Goal: Information Seeking & Learning: Learn about a topic

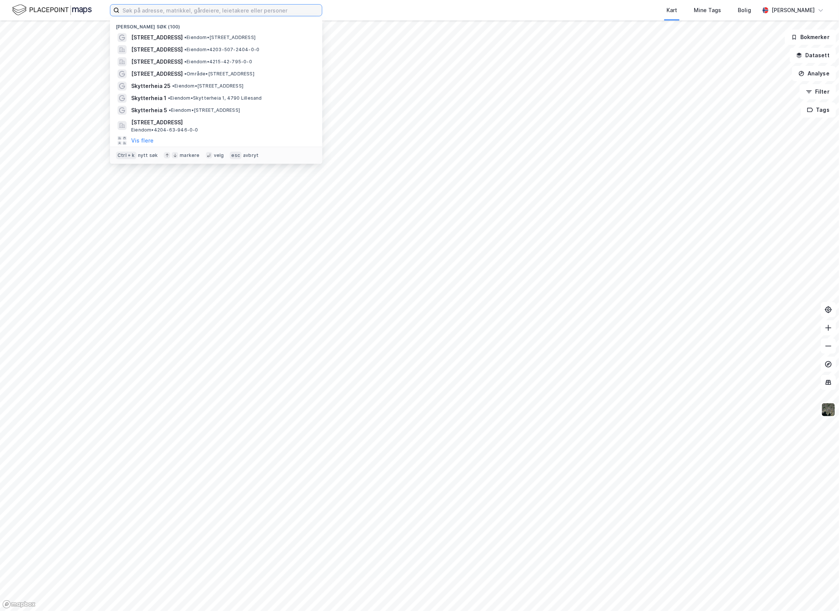
drag, startPoint x: 158, startPoint y: 9, endPoint x: 158, endPoint y: 5, distance: 4.5
click at [158, 8] on input at bounding box center [220, 10] width 202 height 11
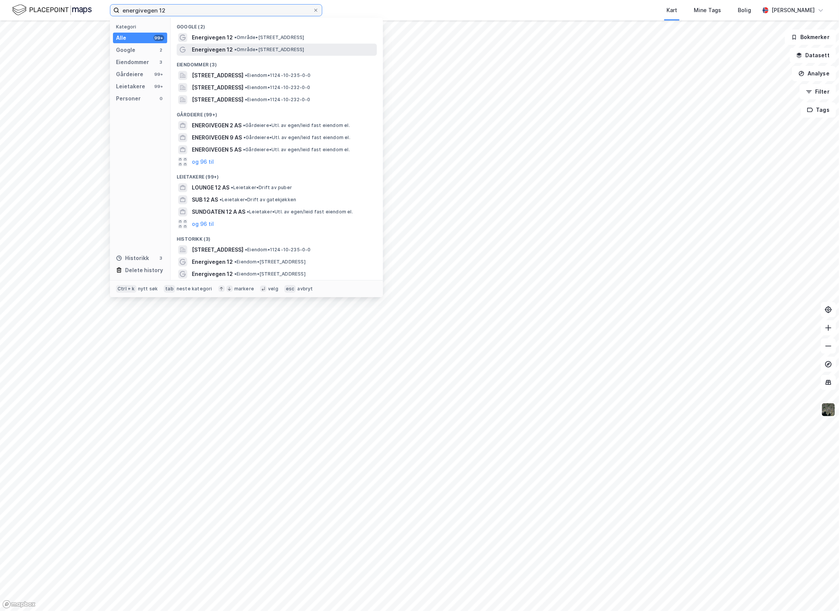
type input "energivegen 12"
click at [217, 47] on span "Energivegen 12" at bounding box center [212, 49] width 41 height 9
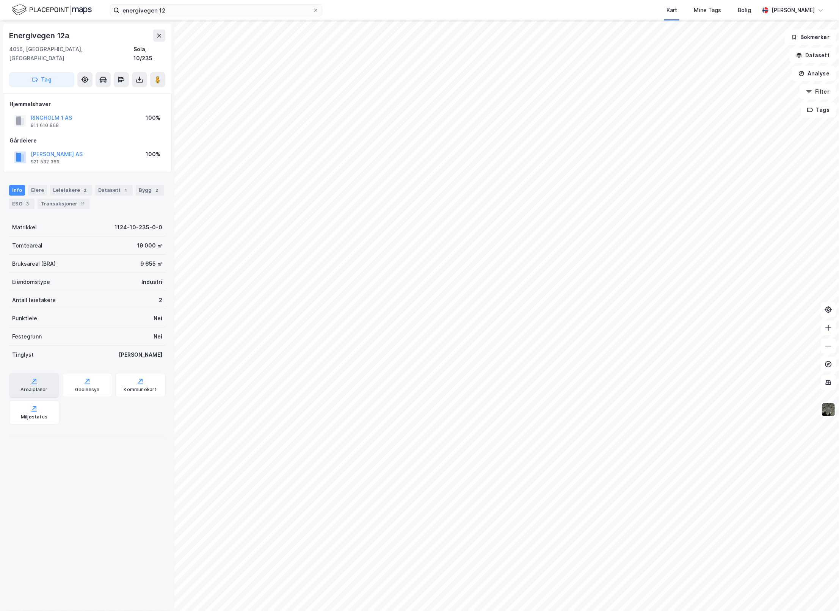
click at [34, 387] on div "Arealplaner" at bounding box center [33, 390] width 27 height 6
click at [814, 57] on button "Datasett" at bounding box center [812, 55] width 46 height 15
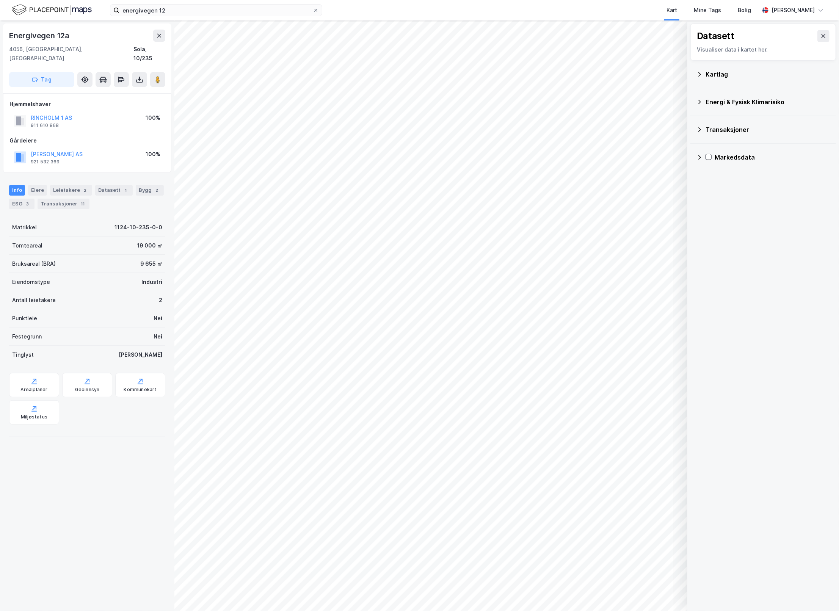
click at [704, 76] on div "Kartlag" at bounding box center [762, 74] width 133 height 18
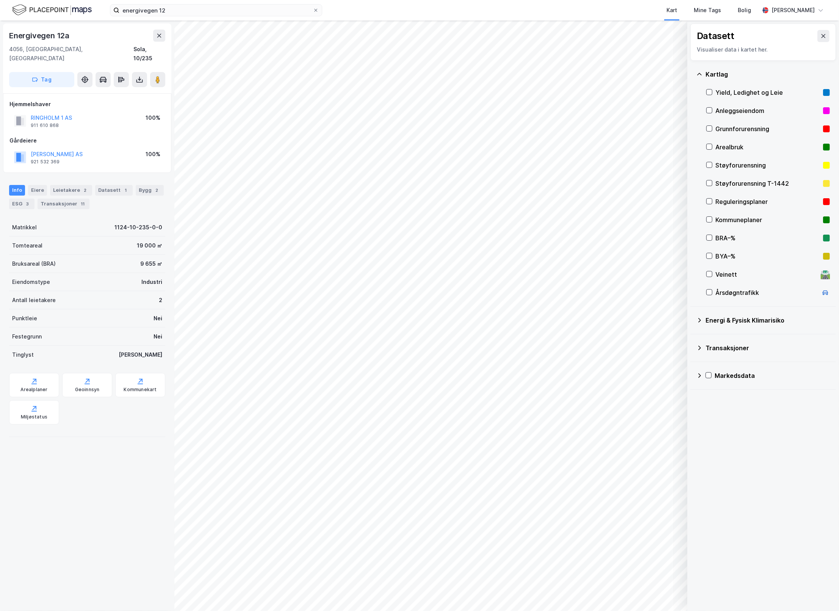
click at [704, 76] on div "Kartlag" at bounding box center [762, 74] width 133 height 18
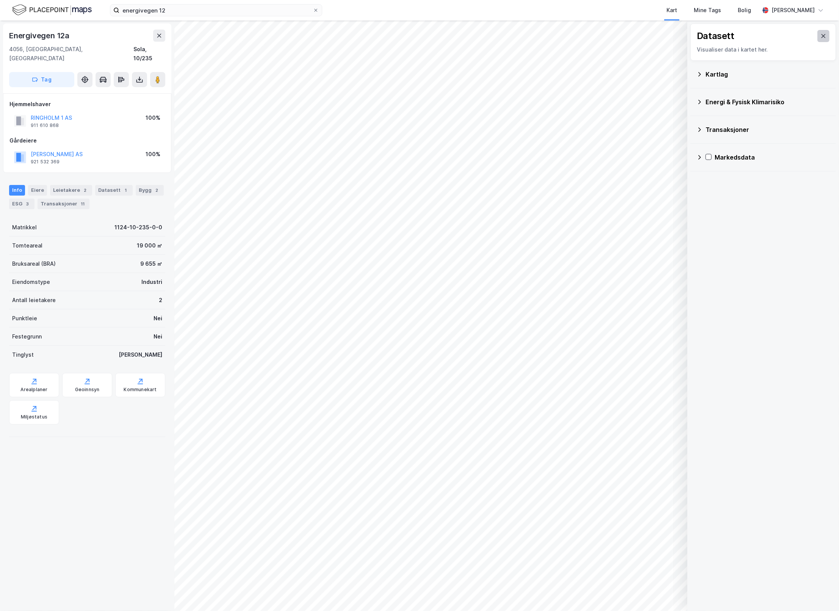
click at [821, 37] on icon at bounding box center [823, 36] width 4 height 4
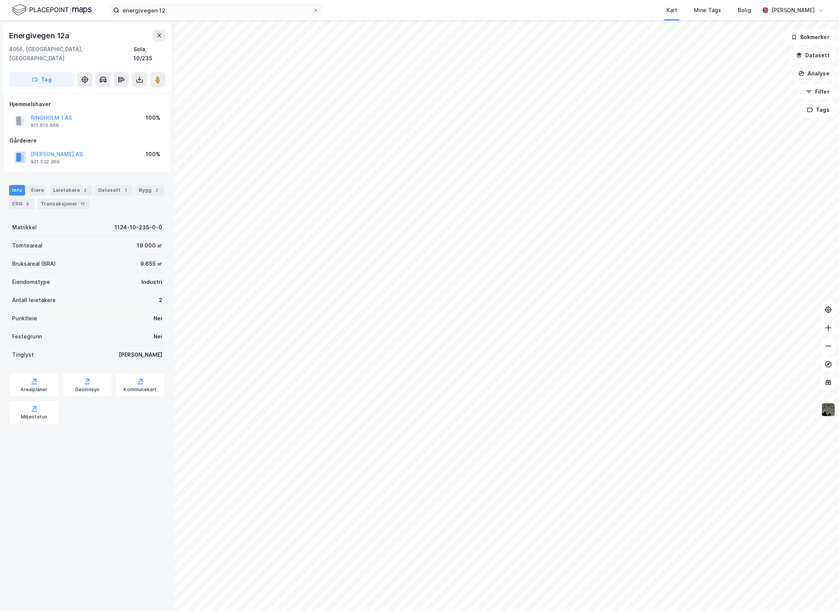
click at [820, 78] on button "Analyse" at bounding box center [814, 73] width 44 height 15
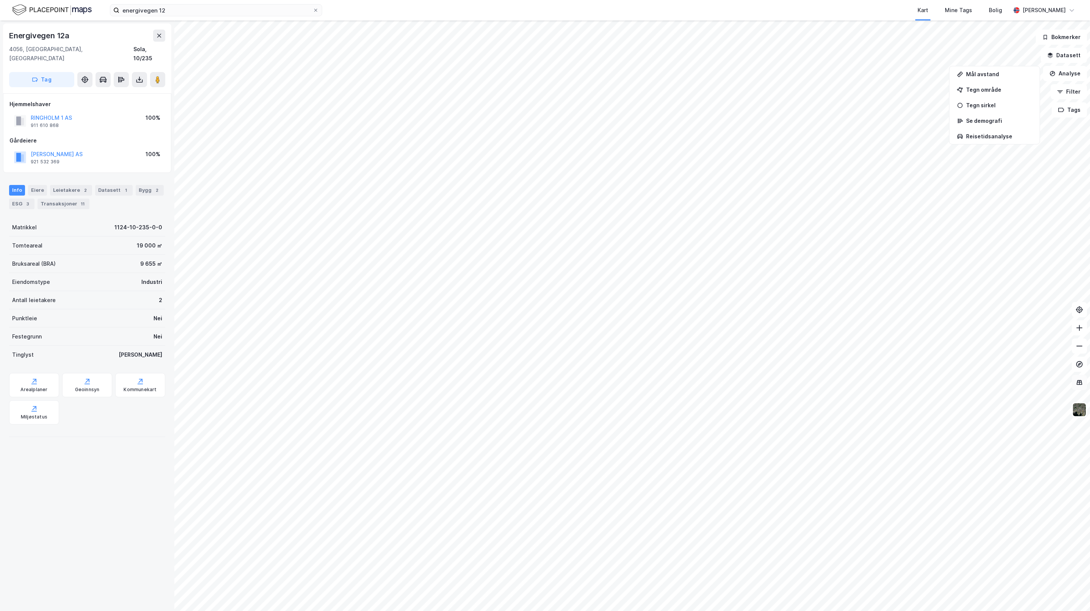
click at [838, 383] on icon at bounding box center [1079, 382] width 1 height 4
click at [87, 492] on div "Energivegen 12a 4056, [GEOGRAPHIC_DATA], [GEOGRAPHIC_DATA] Sola, 10/235 Tag Hje…" at bounding box center [87, 315] width 174 height 590
